Goal: Transaction & Acquisition: Purchase product/service

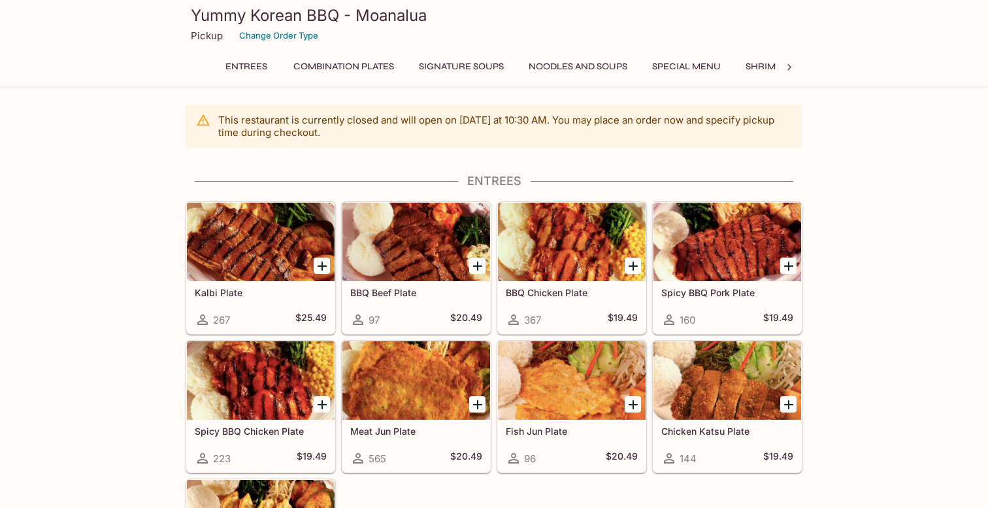
click at [254, 67] on button "Entrees" at bounding box center [246, 67] width 59 height 18
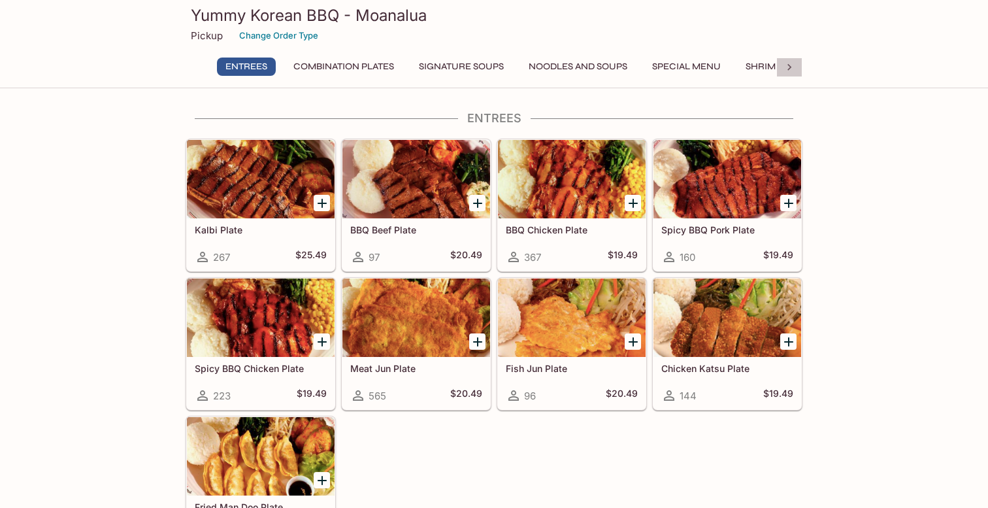
click at [794, 70] on icon at bounding box center [789, 67] width 13 height 13
click at [626, 72] on button "Catering Menu - Meats" at bounding box center [581, 67] width 131 height 18
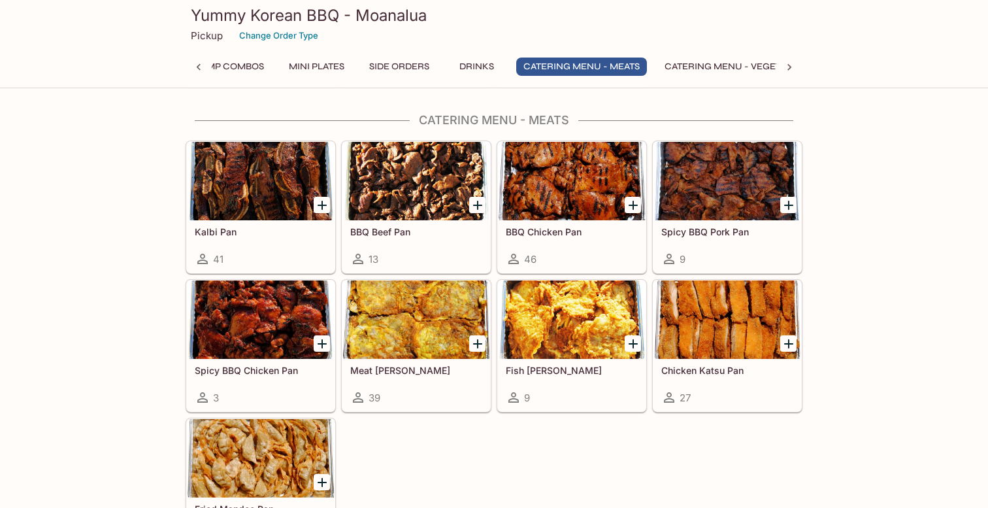
scroll to position [2715, 0]
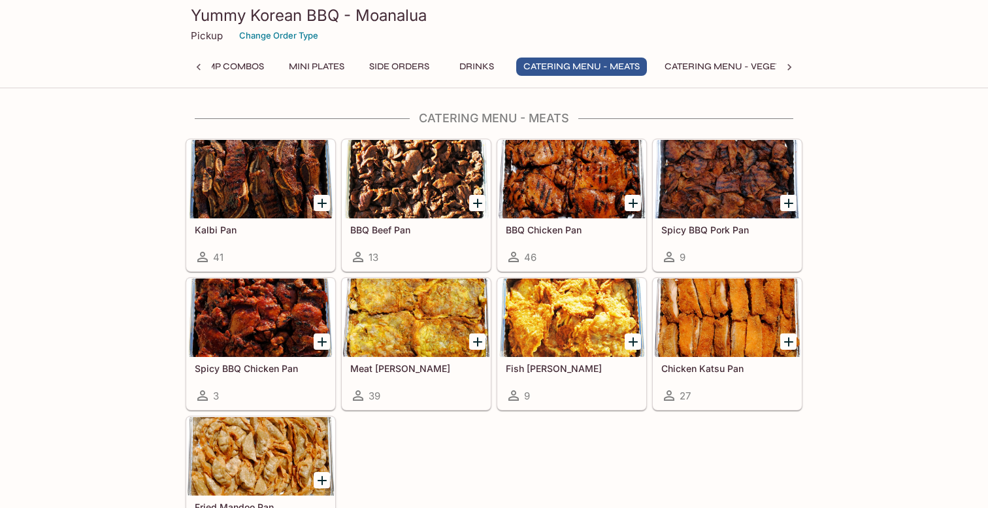
click at [631, 204] on icon "Add BBQ Chicken Pan" at bounding box center [633, 203] width 9 height 9
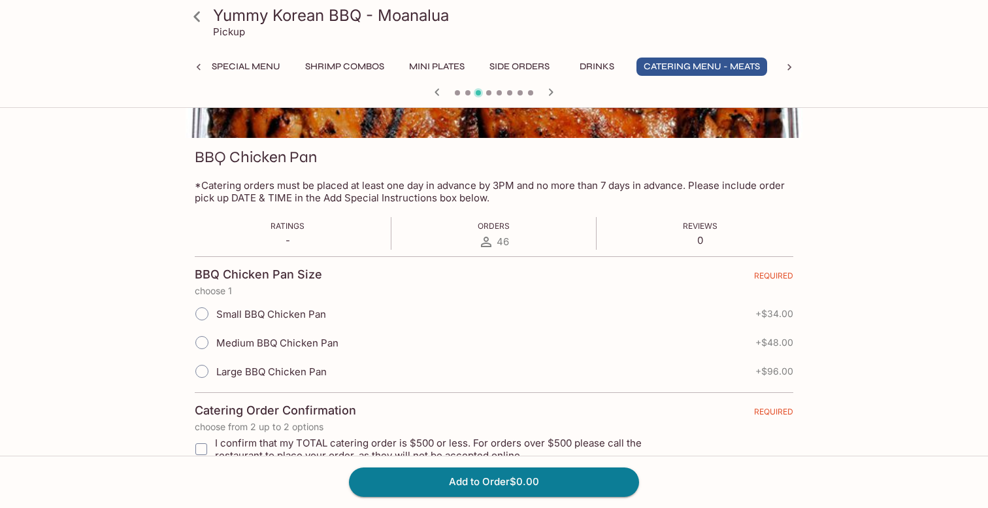
scroll to position [180, 0]
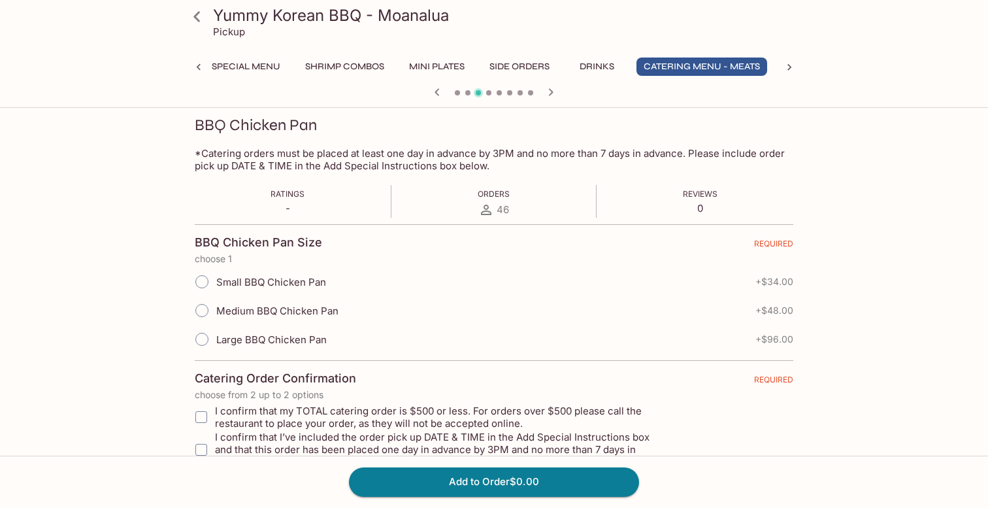
click at [308, 287] on span "Small BBQ Chicken Pan" at bounding box center [271, 282] width 110 height 12
click at [216, 287] on input "Small BBQ Chicken Pan" at bounding box center [201, 281] width 27 height 27
radio input "true"
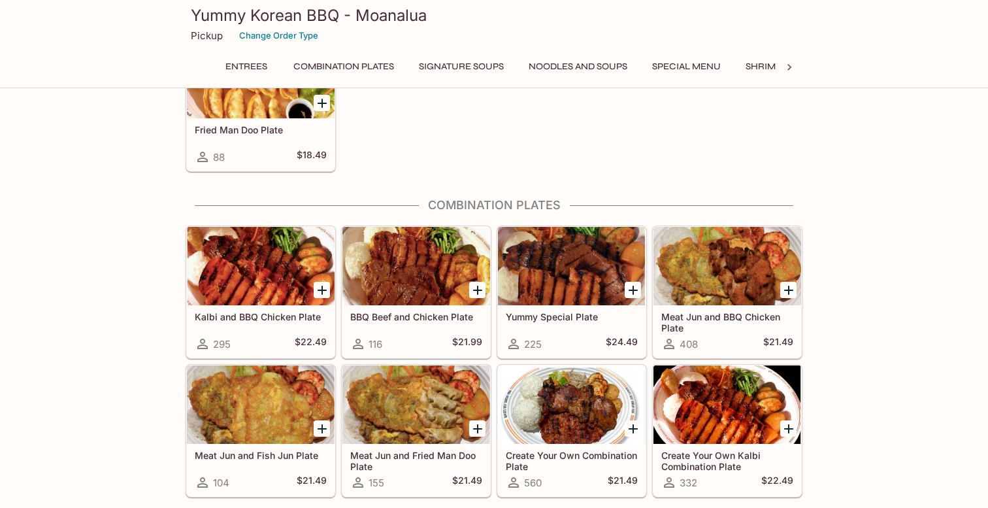
click at [792, 66] on icon at bounding box center [789, 67] width 13 height 13
click at [633, 70] on button "Catering Menu - Meats" at bounding box center [581, 67] width 131 height 18
